Goal: Information Seeking & Learning: Learn about a topic

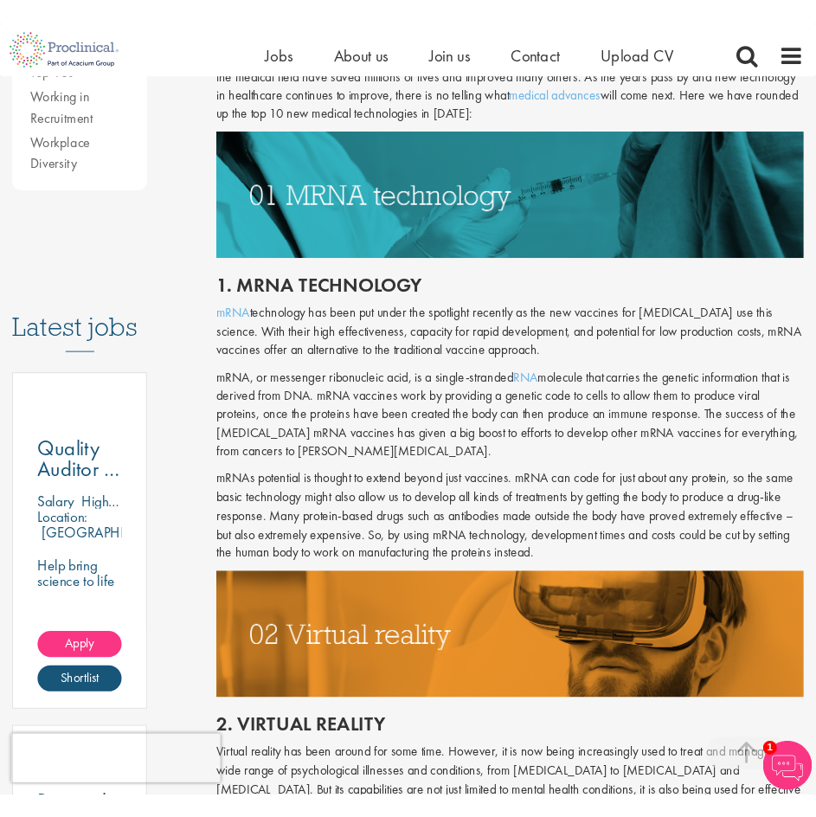
scroll to position [719, 0]
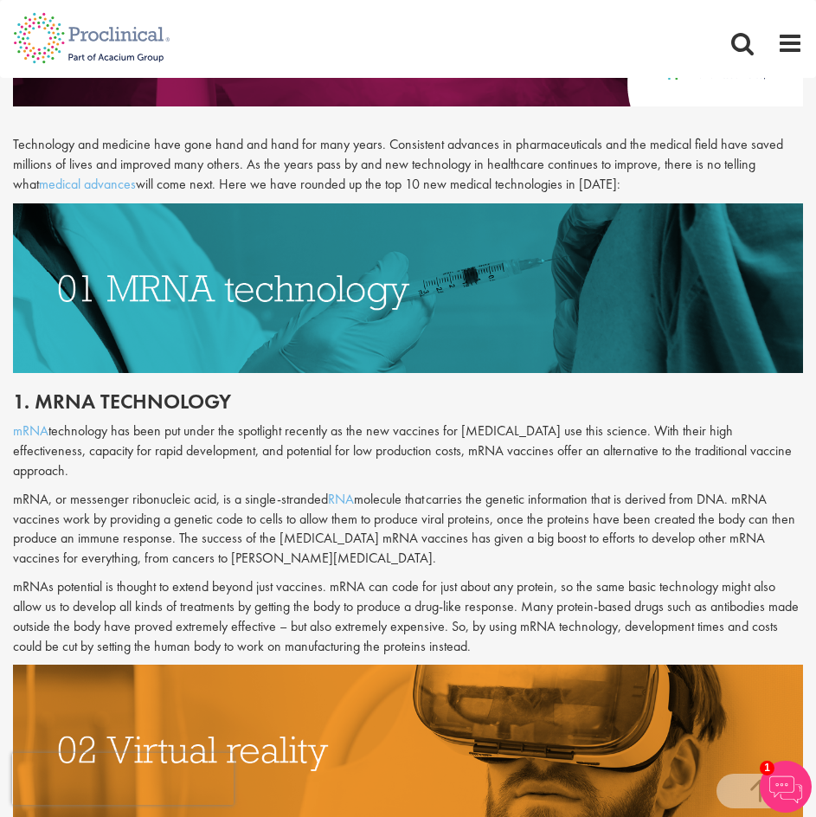
drag, startPoint x: 69, startPoint y: 477, endPoint x: 486, endPoint y: 623, distance: 441.8
click at [486, 623] on div "1. mRNA technology mRNA technology has been put under the spotlight recently as…" at bounding box center [408, 523] width 816 height 266
copy div "messenger ribonucleic acid, is a single-stranded RNA molecule that carries the …"
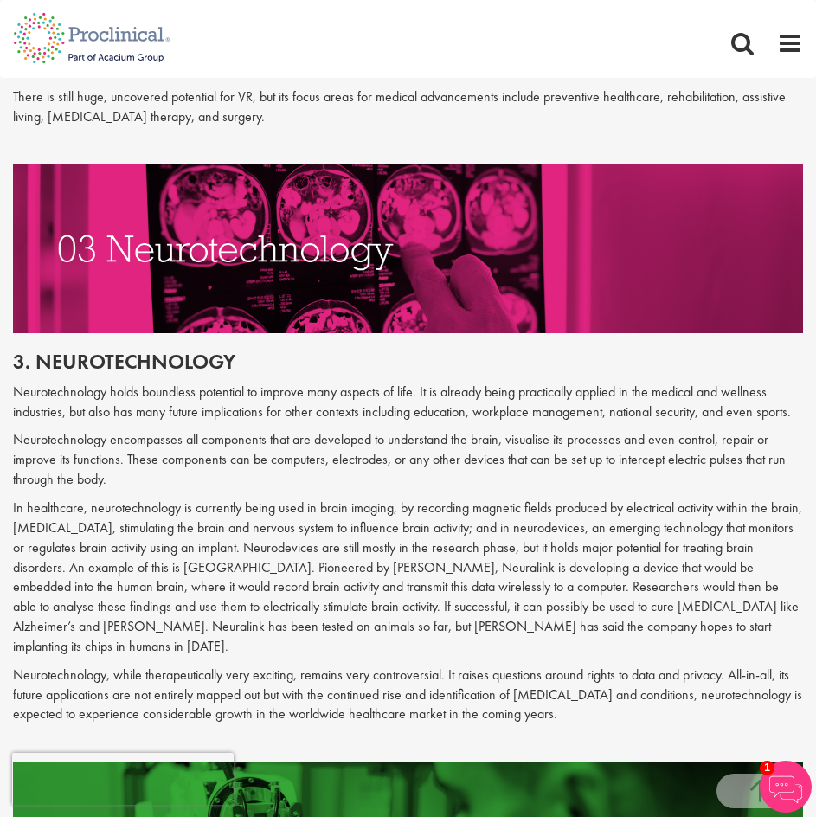
scroll to position [1757, 0]
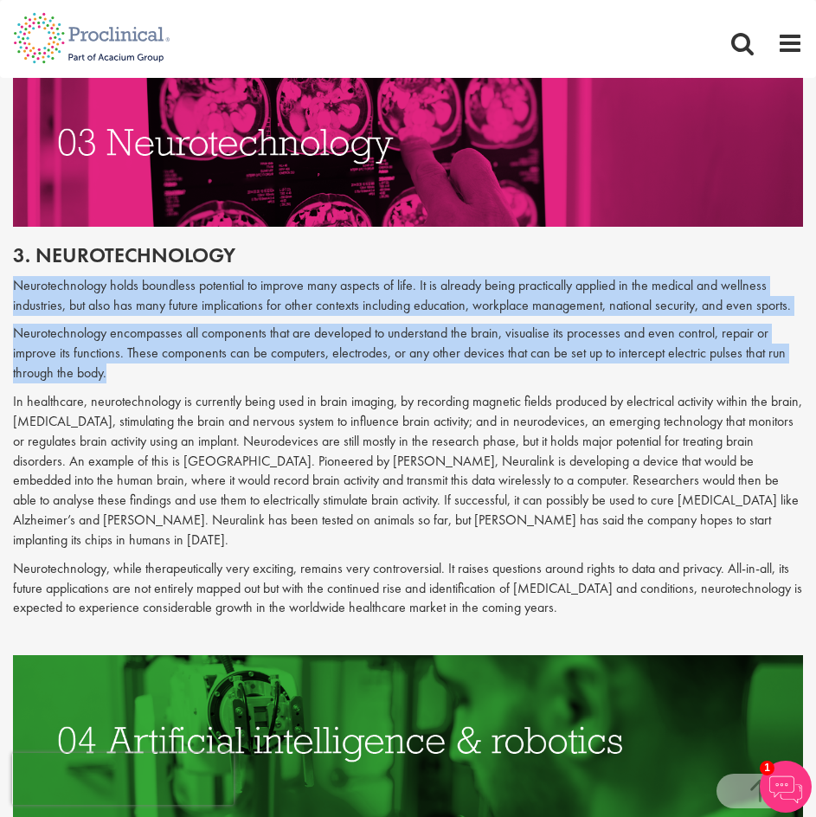
drag, startPoint x: 14, startPoint y: 270, endPoint x: 109, endPoint y: 349, distance: 124.0
click at [109, 349] on div "3. Neurotechnology Neurotechnology holds boundless potential to improve many as…" at bounding box center [408, 445] width 816 height 402
copy div "Neurotechnology holds boundless potential to improve many aspects of life. It i…"
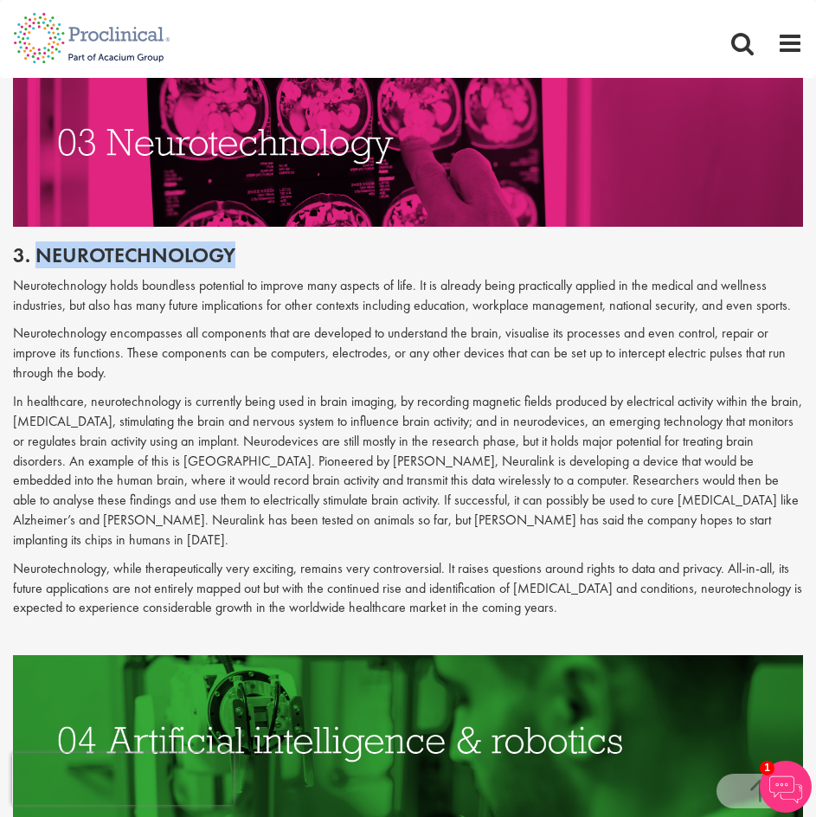
drag, startPoint x: 256, startPoint y: 230, endPoint x: 35, endPoint y: 237, distance: 221.6
click at [35, 244] on h2 "3. Neurotechnology" at bounding box center [408, 255] width 790 height 22
copy h2 "Neurotechnology"
